Goal: Task Accomplishment & Management: Manage account settings

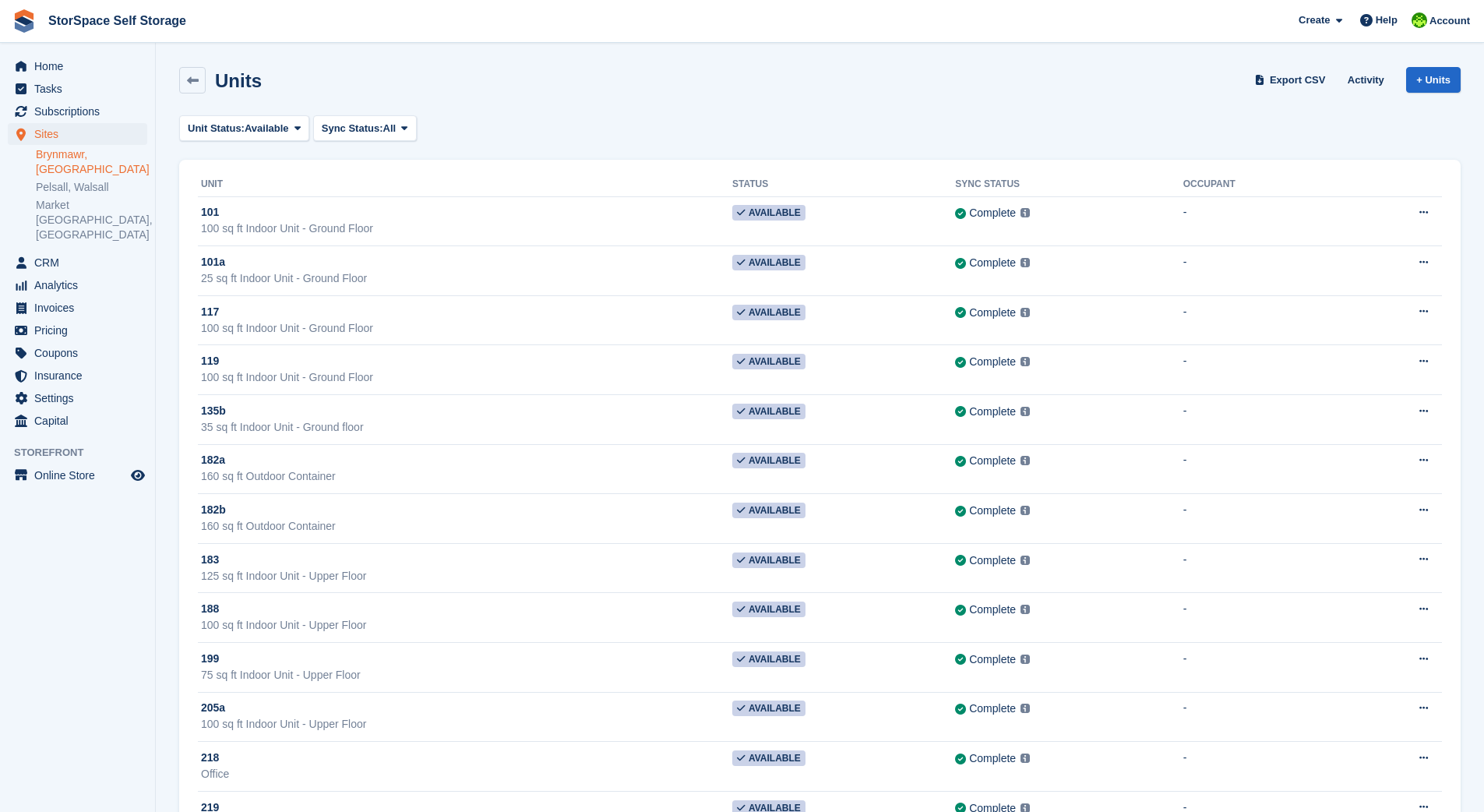
scroll to position [708, 0]
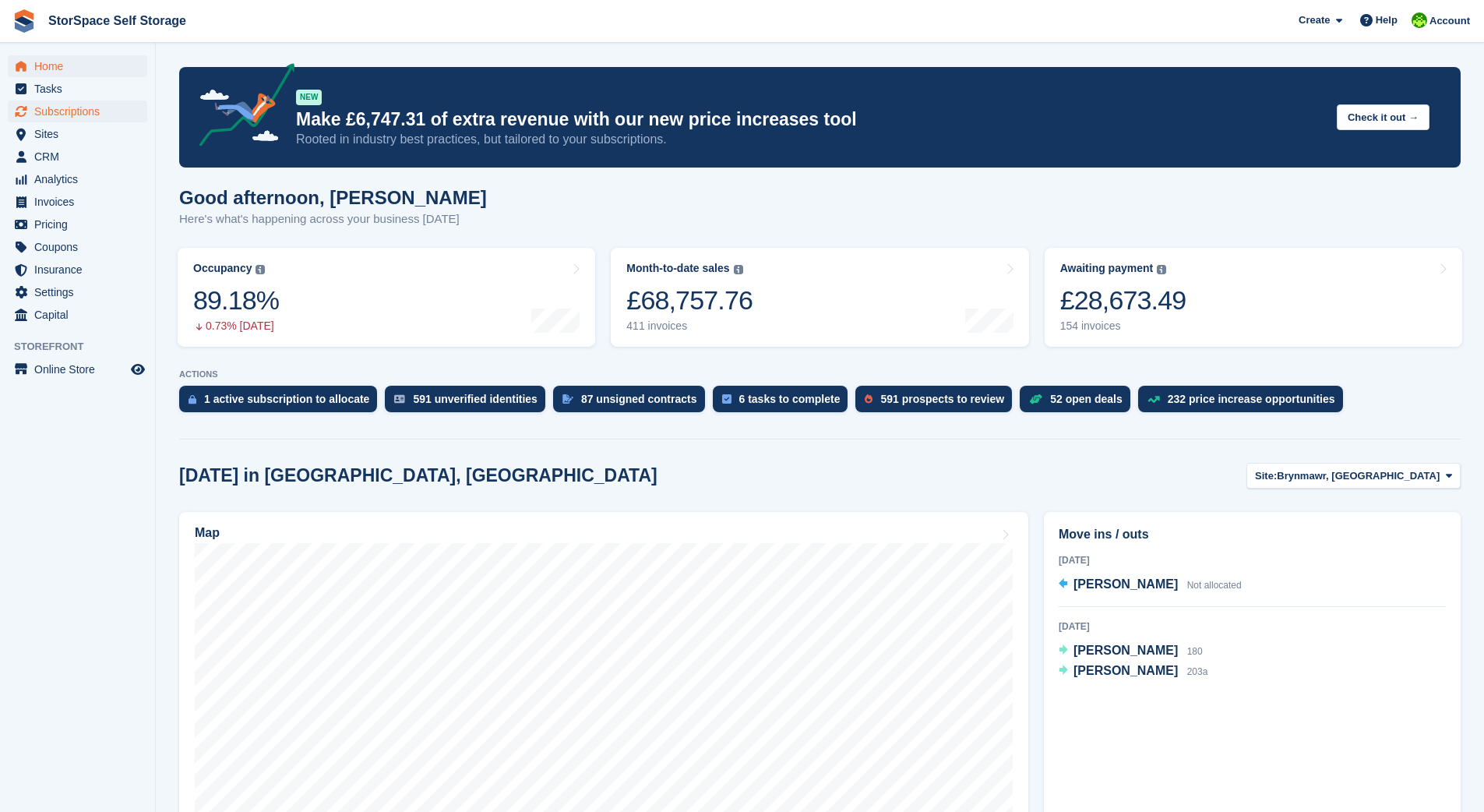
click at [80, 116] on span "Subscriptions" at bounding box center [80, 112] width 93 height 22
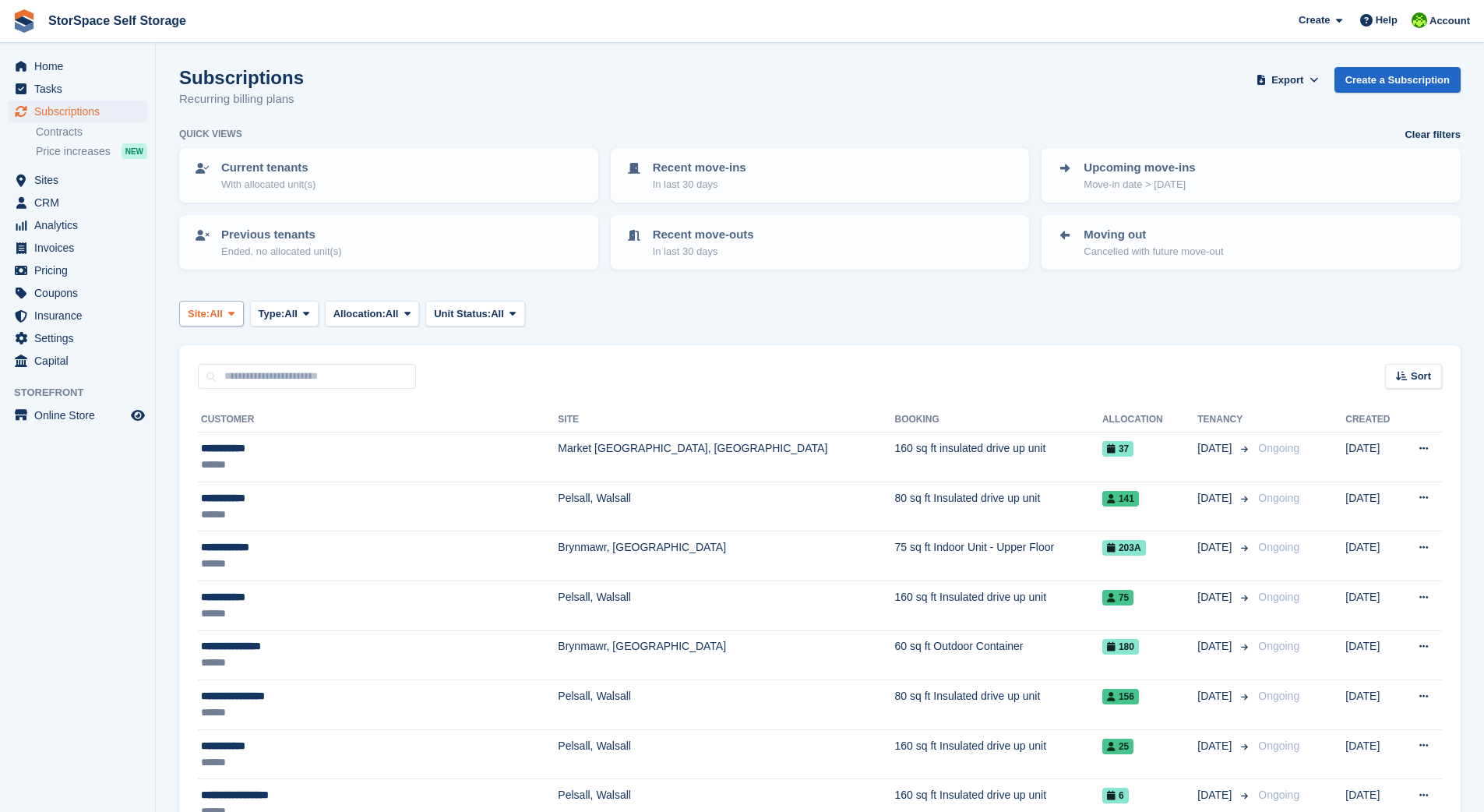
click at [215, 308] on span "All" at bounding box center [216, 313] width 13 height 16
click at [283, 374] on link "Brynmawr, [GEOGRAPHIC_DATA]" at bounding box center [340, 379] width 308 height 28
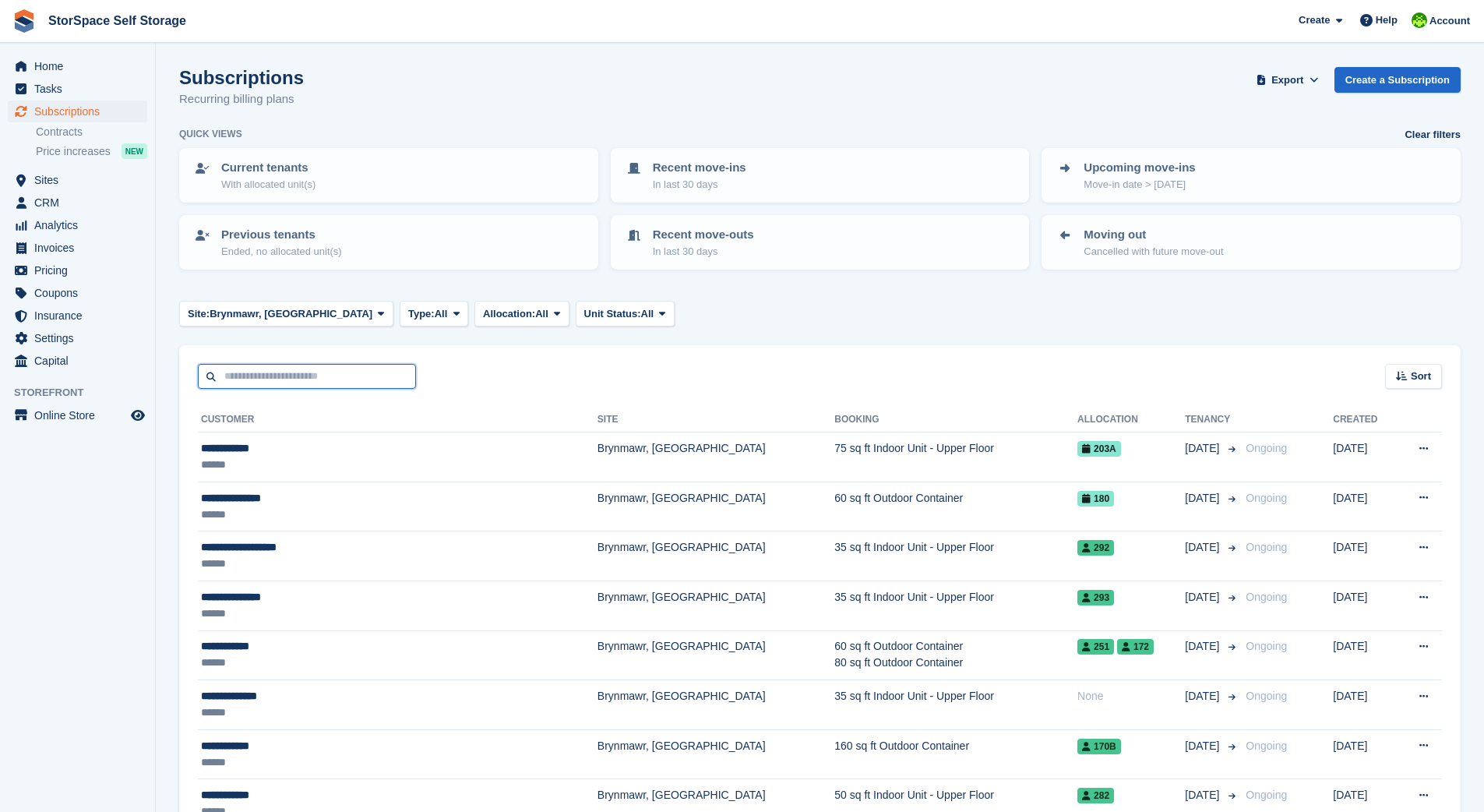
click at [382, 368] on input "text" at bounding box center [307, 377] width 218 height 26
type input "*****"
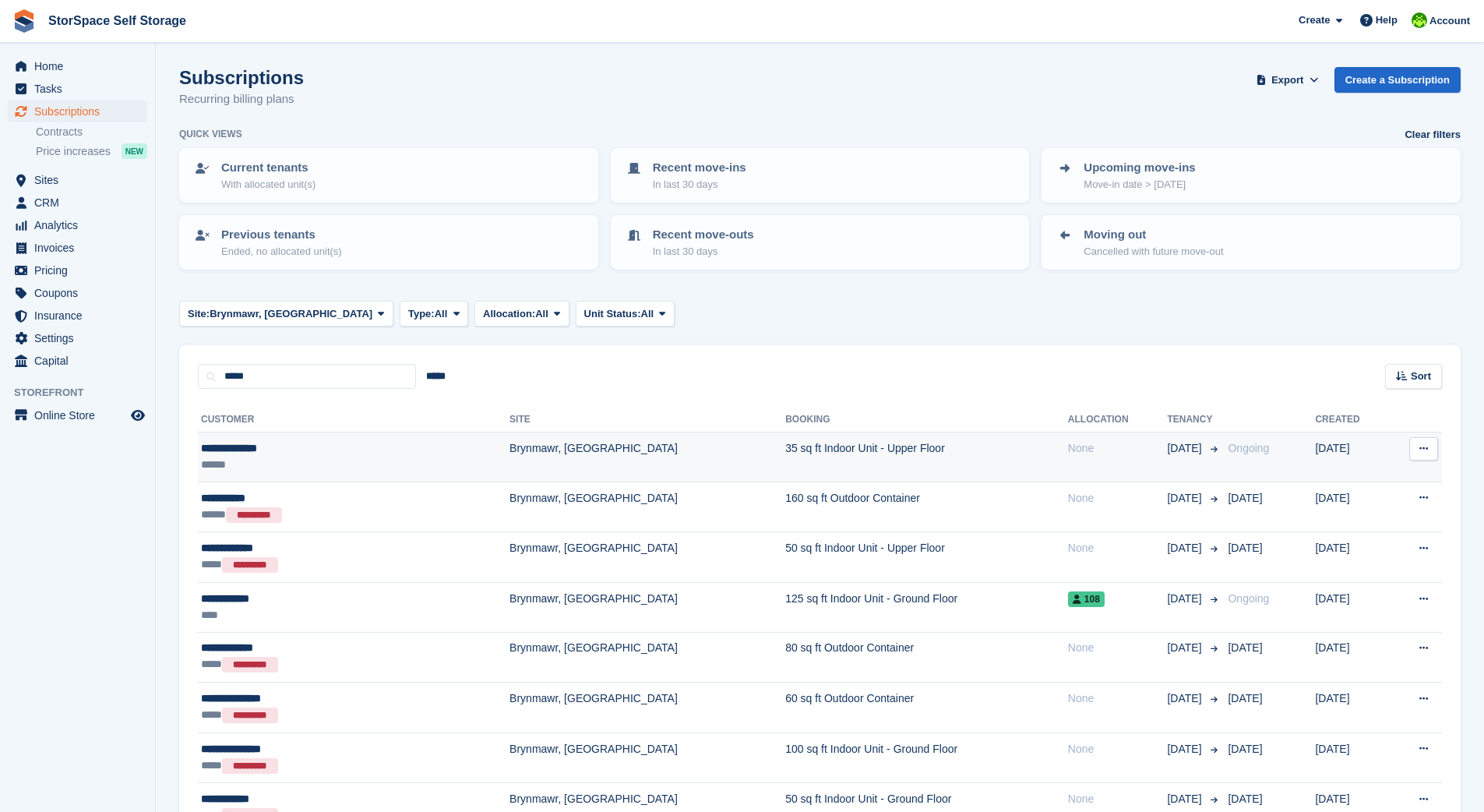
click at [865, 449] on td "35 sq ft Indoor Unit - Upper Floor" at bounding box center [926, 457] width 283 height 50
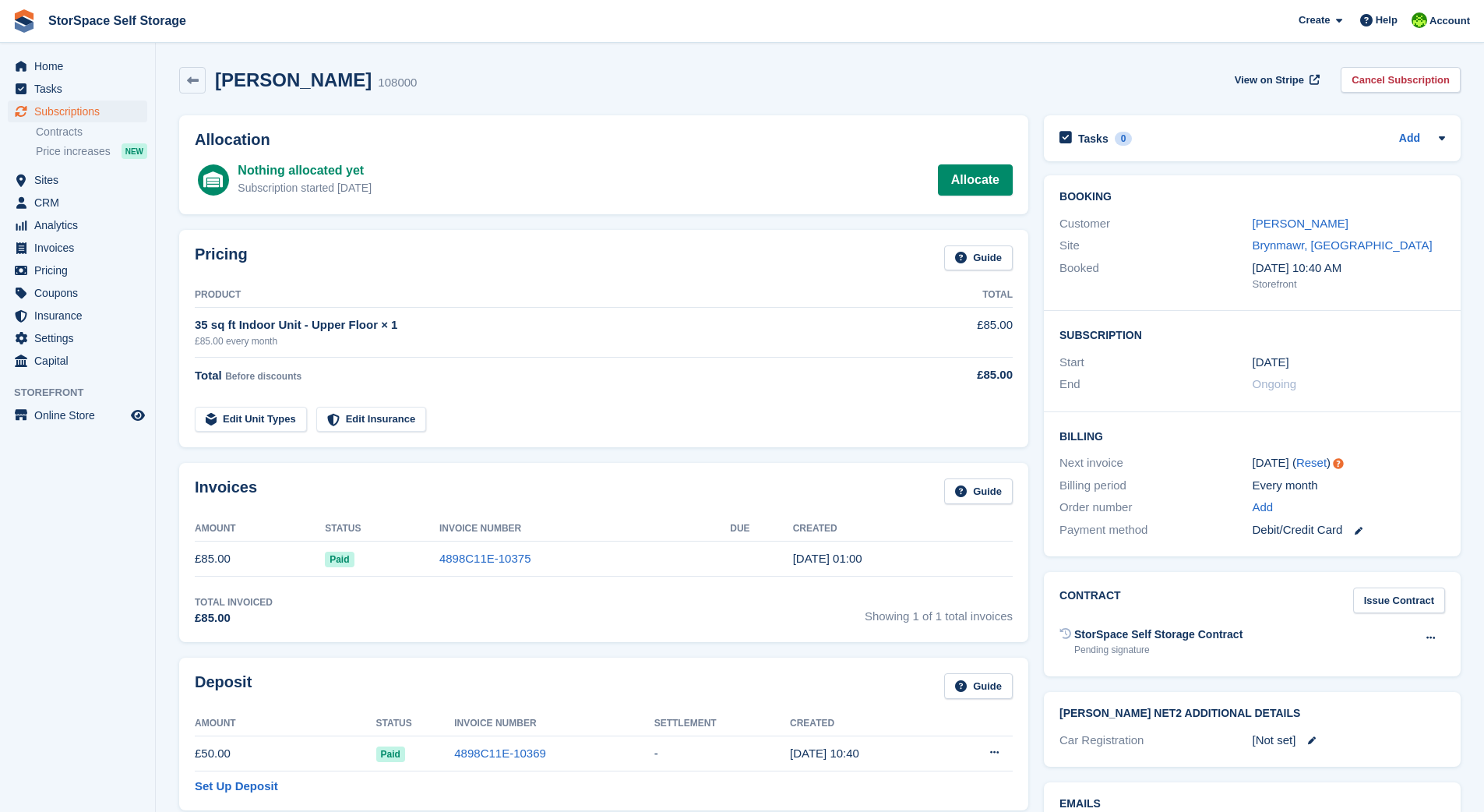
click at [900, 556] on td "15 Sep, 01:00" at bounding box center [903, 559] width 219 height 35
click at [919, 559] on td "15 Sep, 01:00" at bounding box center [903, 559] width 219 height 35
click at [980, 171] on link "Allocate" at bounding box center [975, 180] width 75 height 31
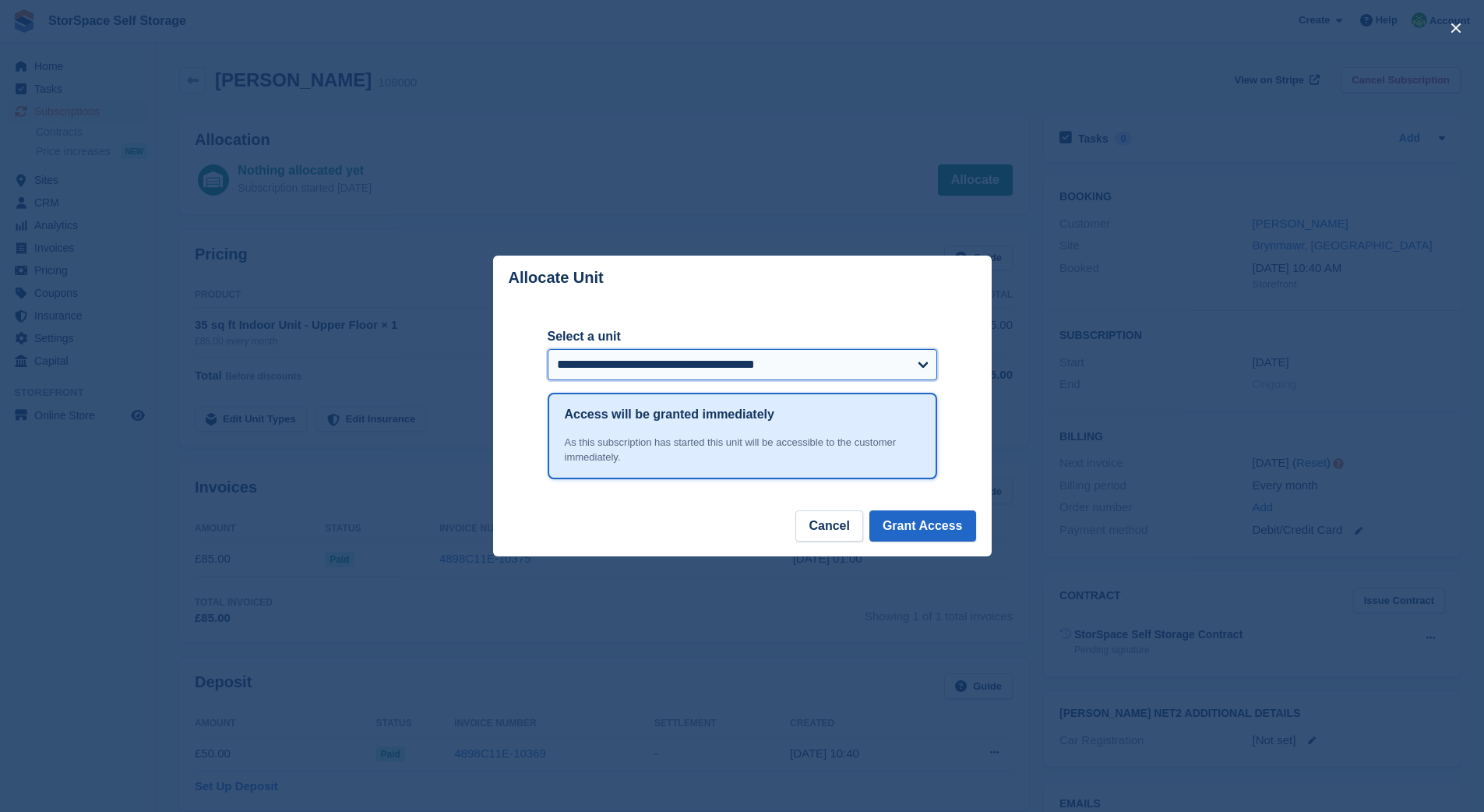
select select "*****"
click at [920, 528] on button "Grant Access" at bounding box center [923, 526] width 107 height 31
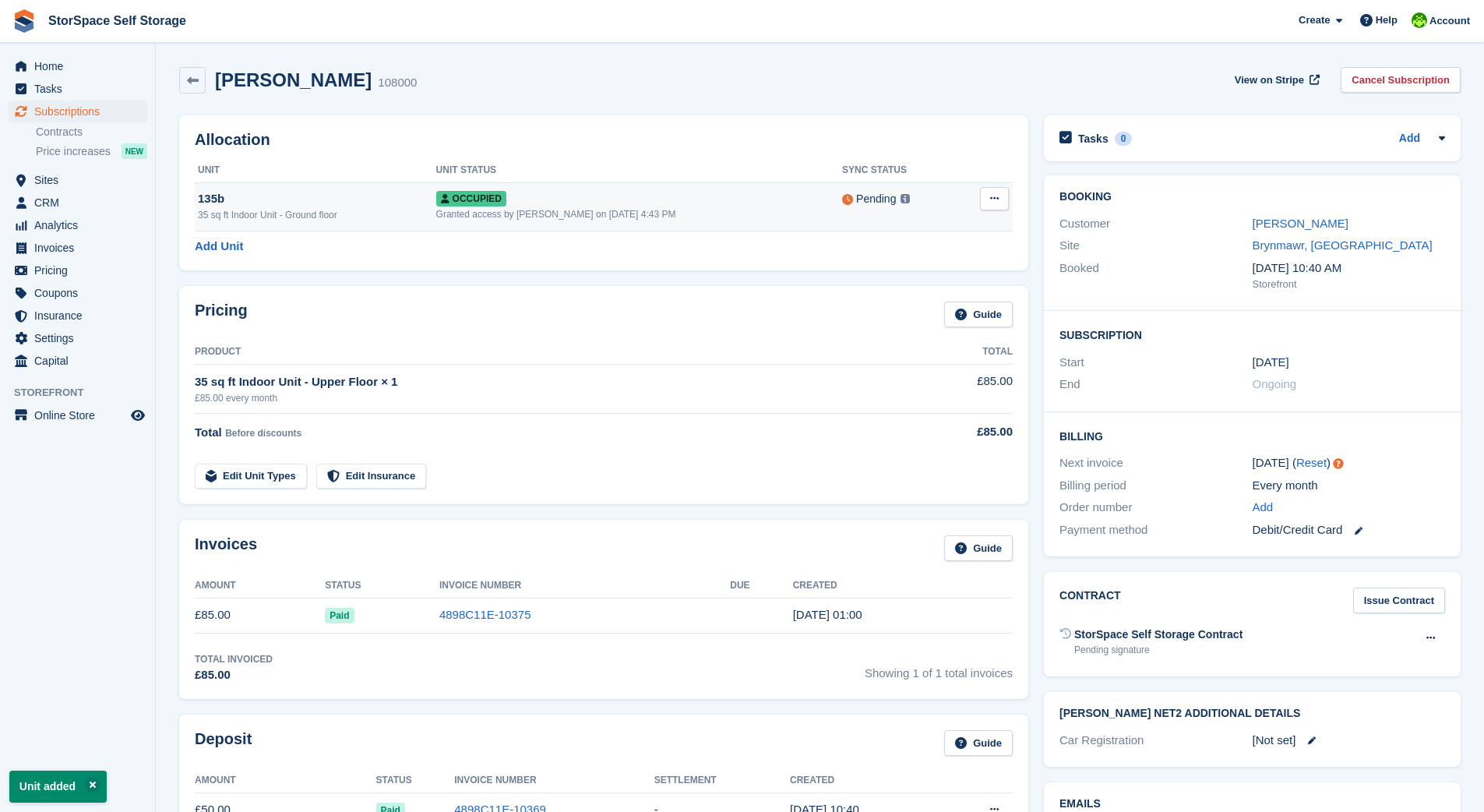
click at [584, 200] on div "Occupied" at bounding box center [639, 198] width 406 height 17
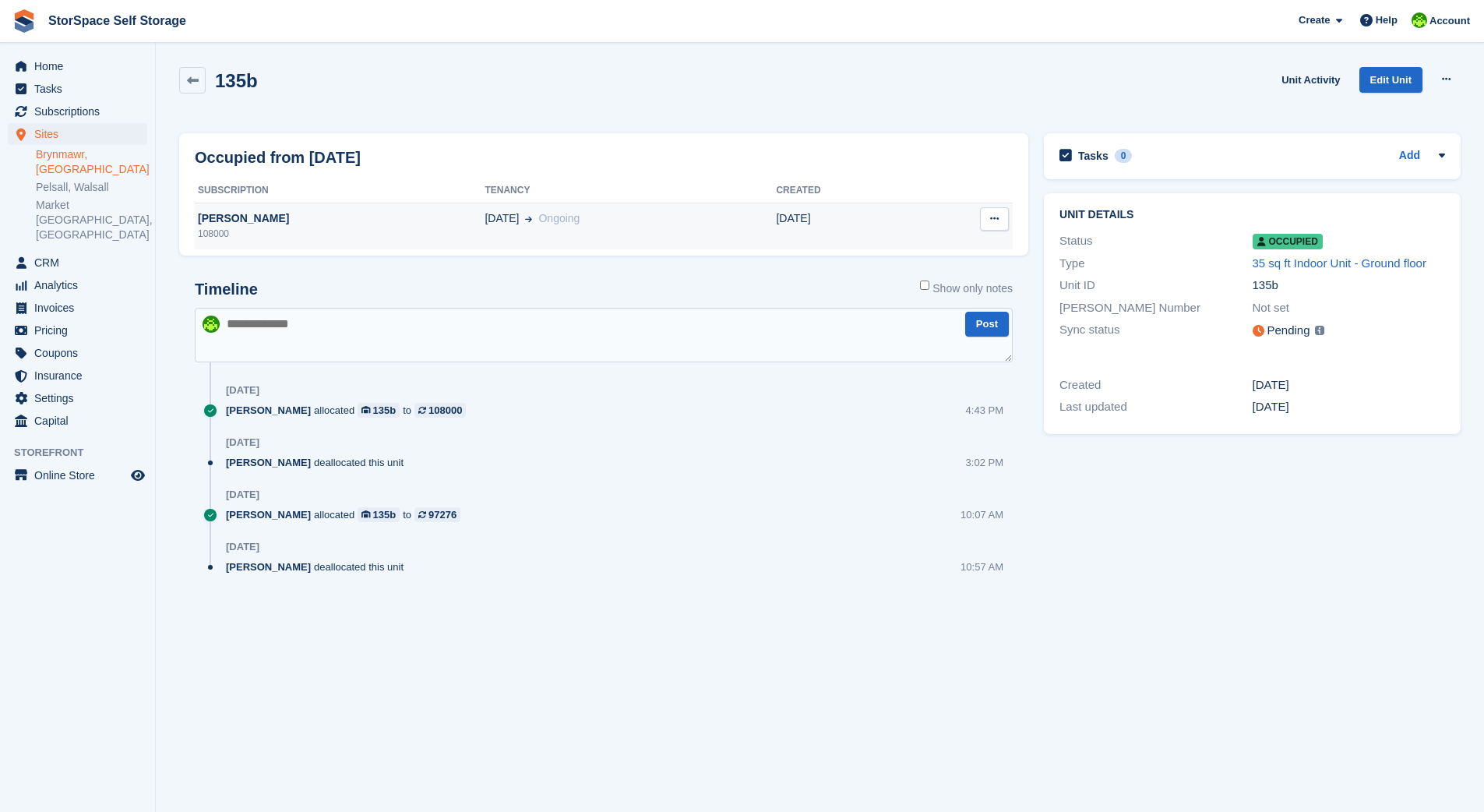
click at [538, 222] on span "Ongoing" at bounding box center [559, 218] width 41 height 13
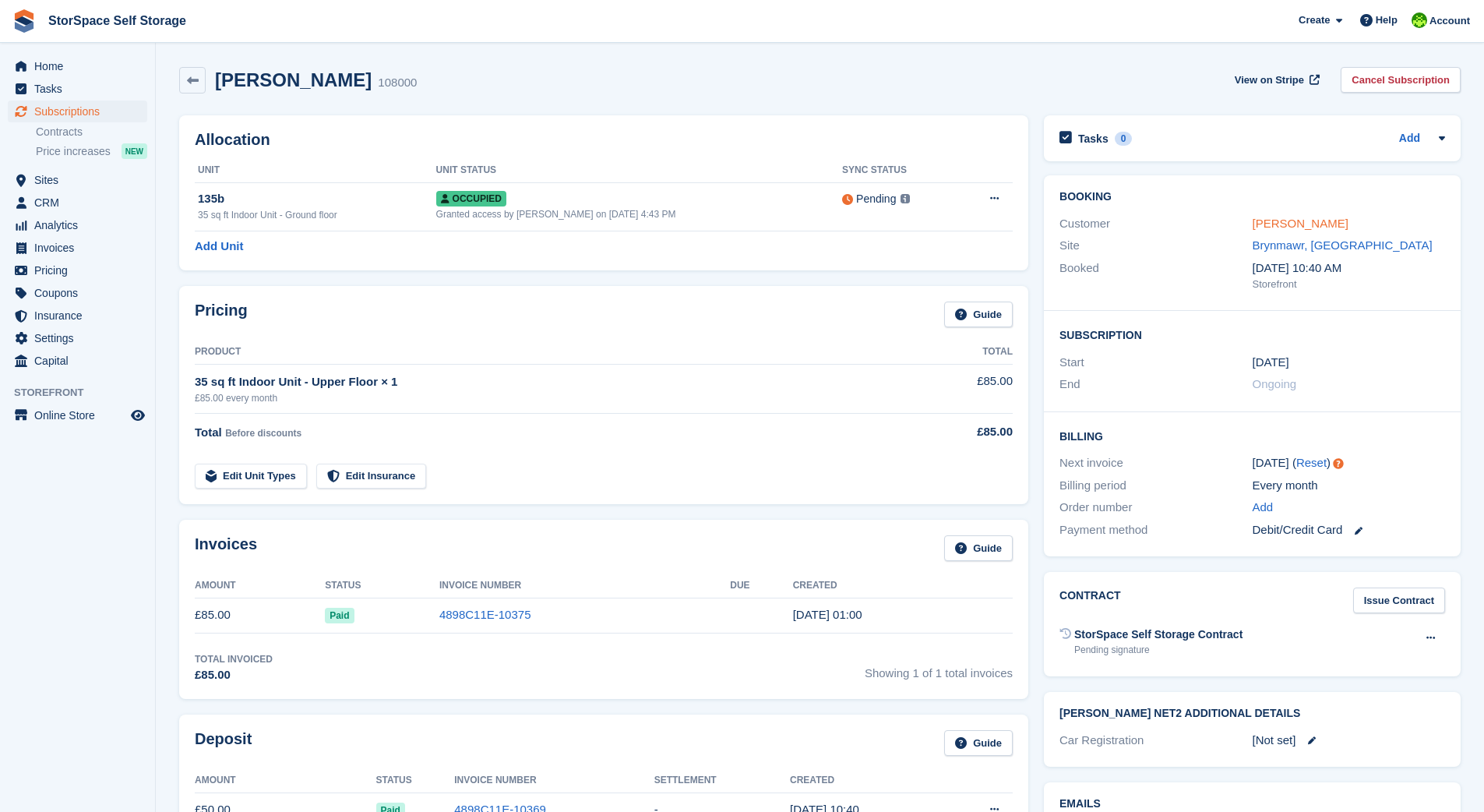
click at [1291, 225] on link "[PERSON_NAME]" at bounding box center [1301, 223] width 96 height 13
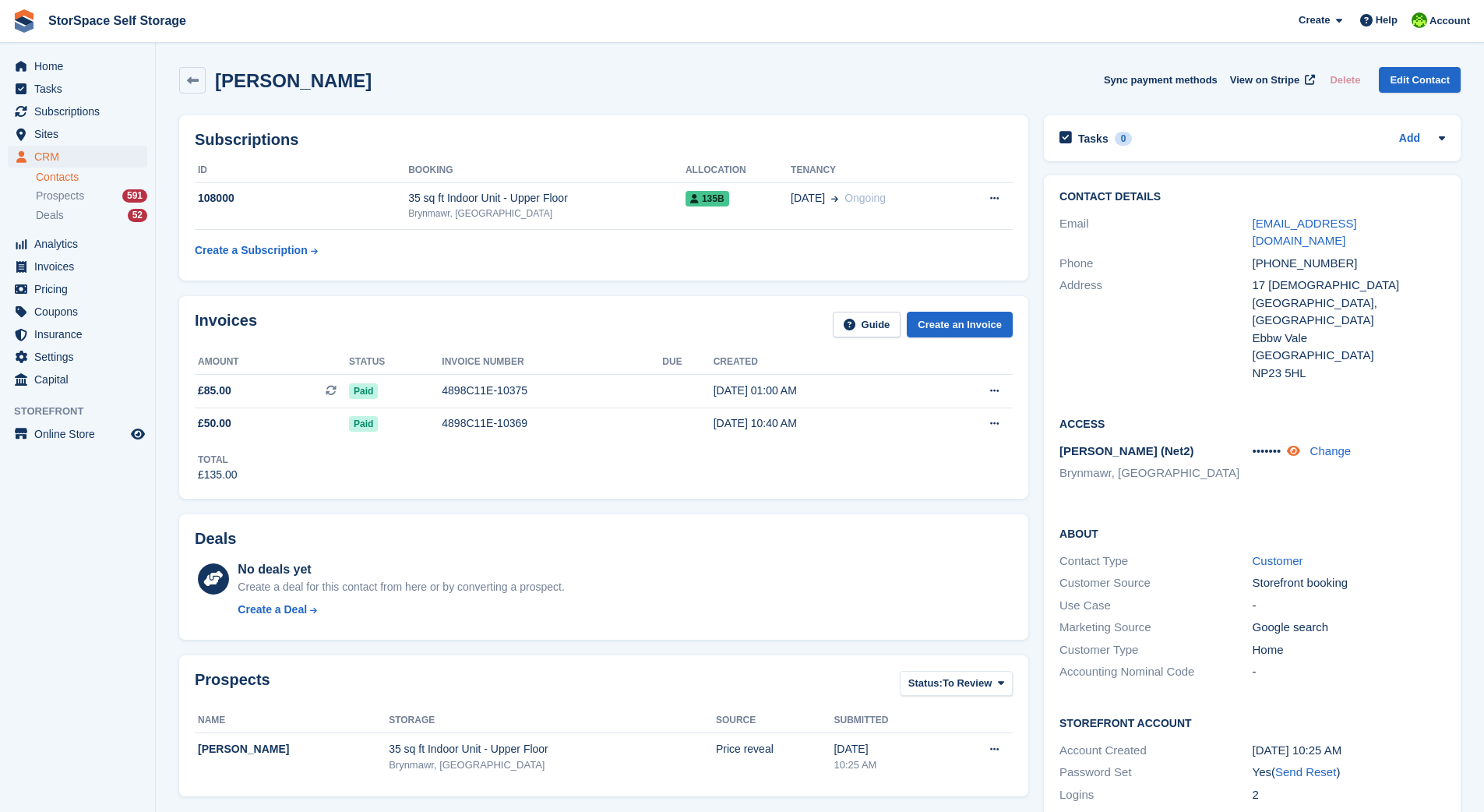
click at [1301, 445] on icon at bounding box center [1293, 451] width 13 height 12
